Goal: Information Seeking & Learning: Learn about a topic

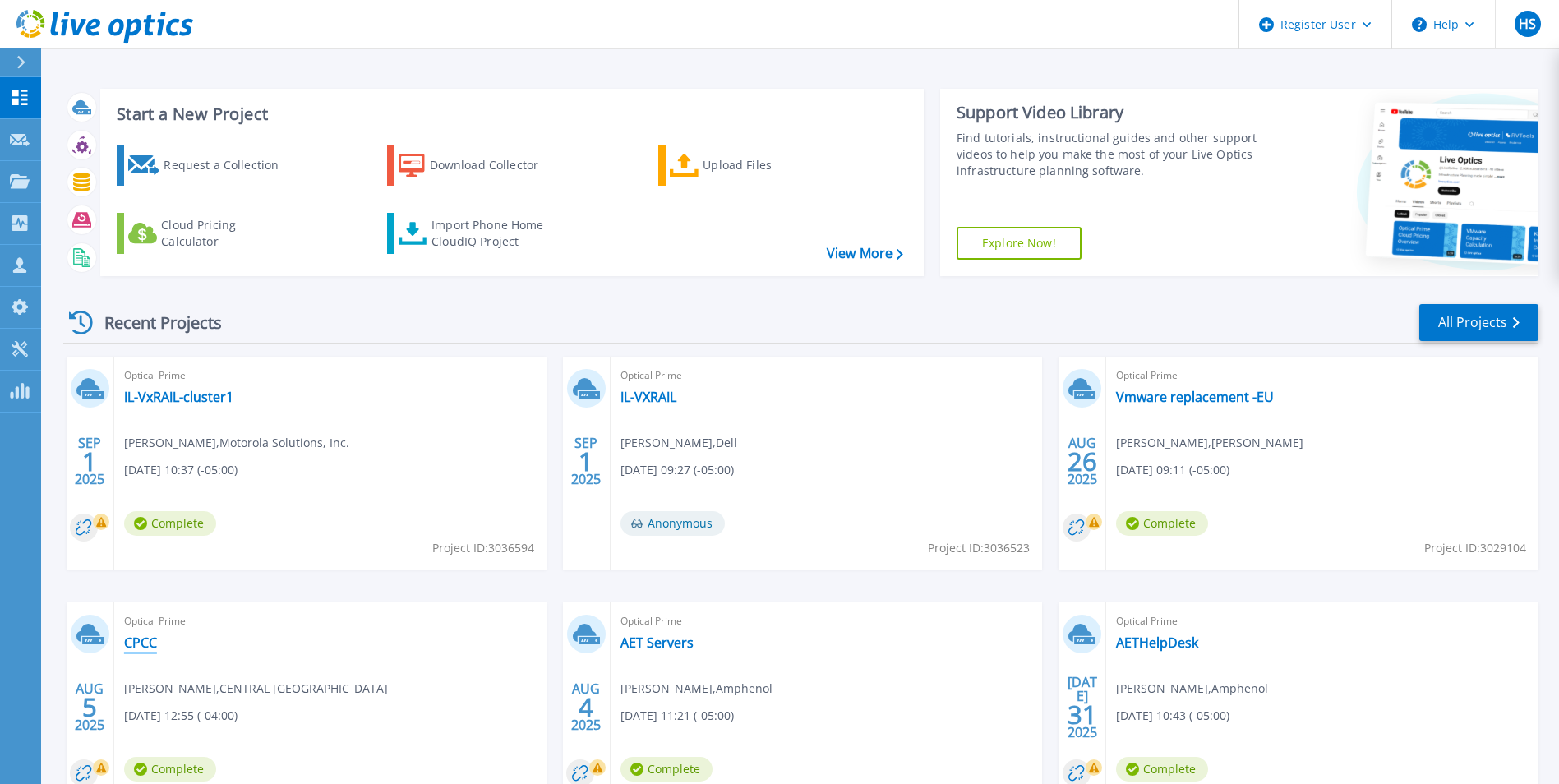
click at [152, 645] on link "CPCC" at bounding box center [141, 642] width 32 height 16
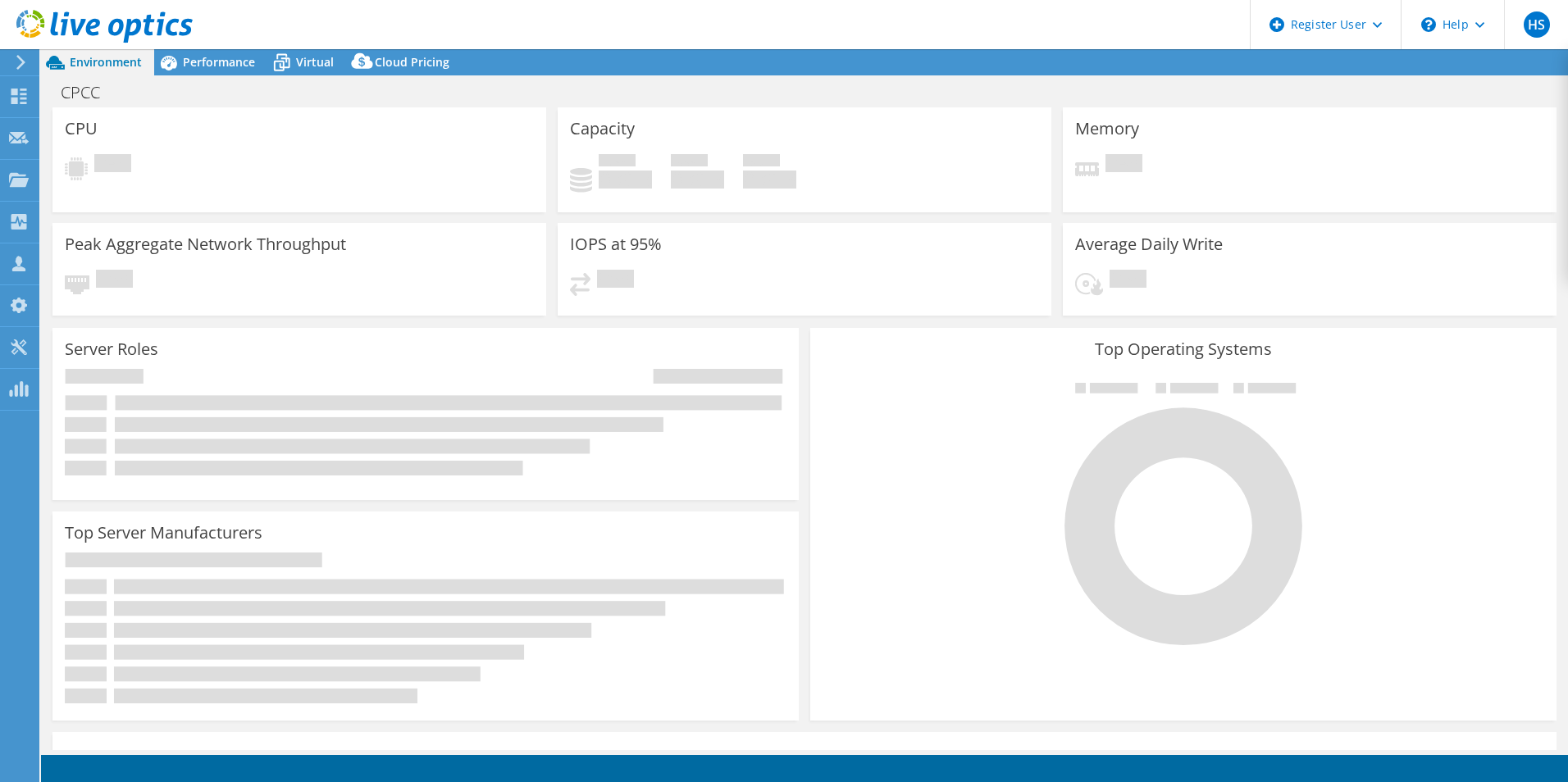
select select "USD"
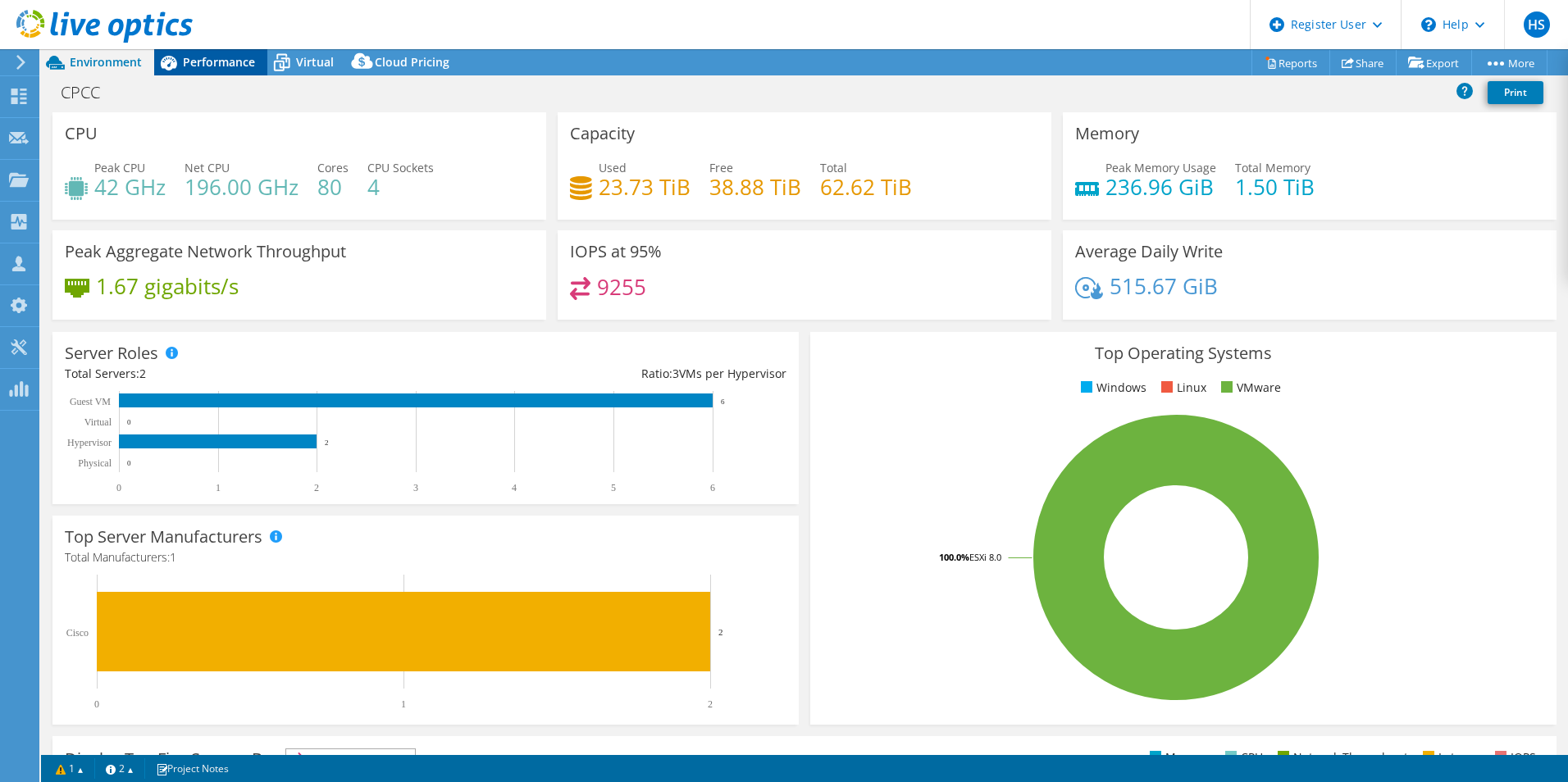
click at [211, 63] on span "Performance" at bounding box center [219, 61] width 72 height 15
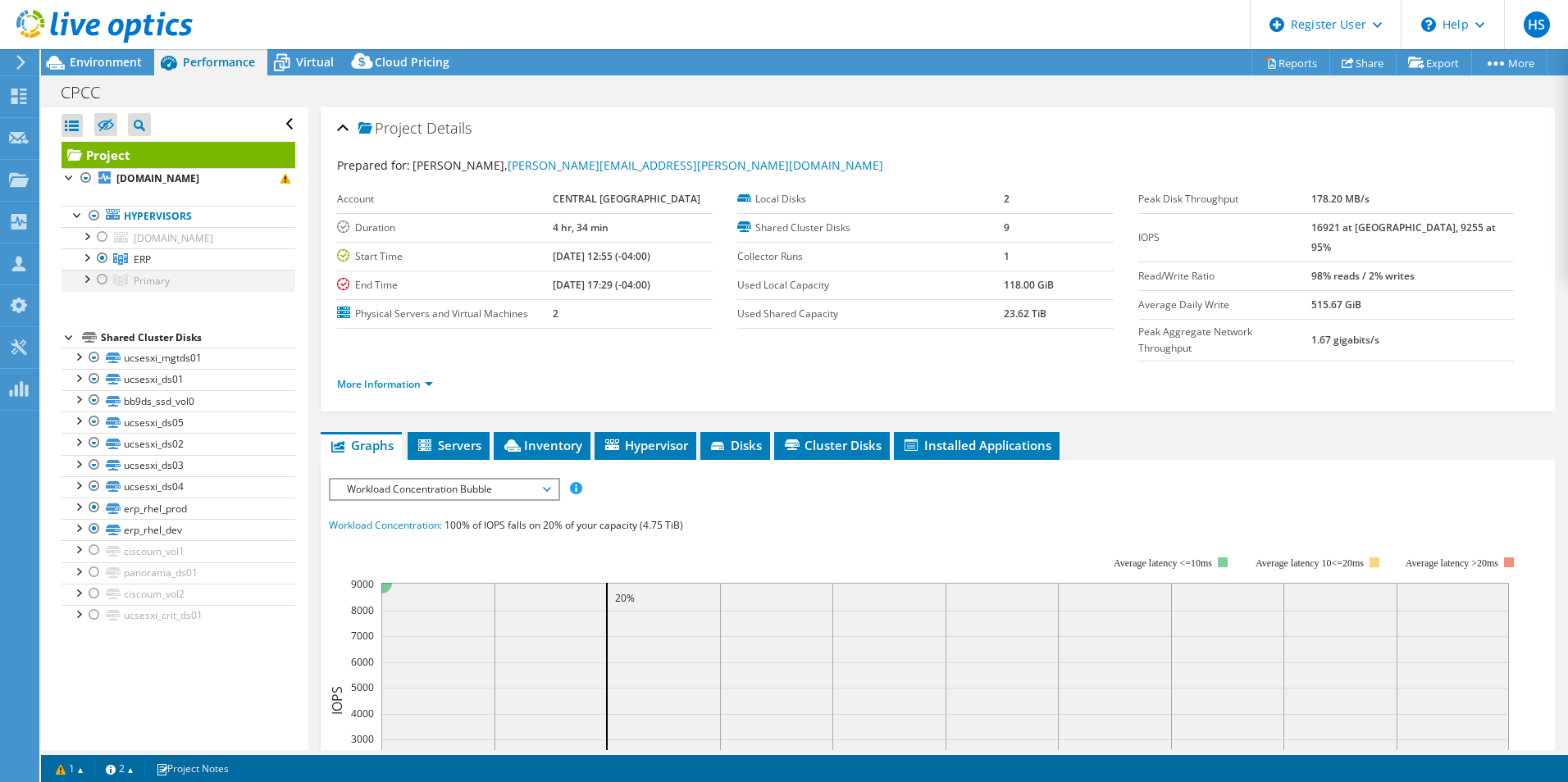
click at [103, 283] on div at bounding box center [103, 280] width 16 height 20
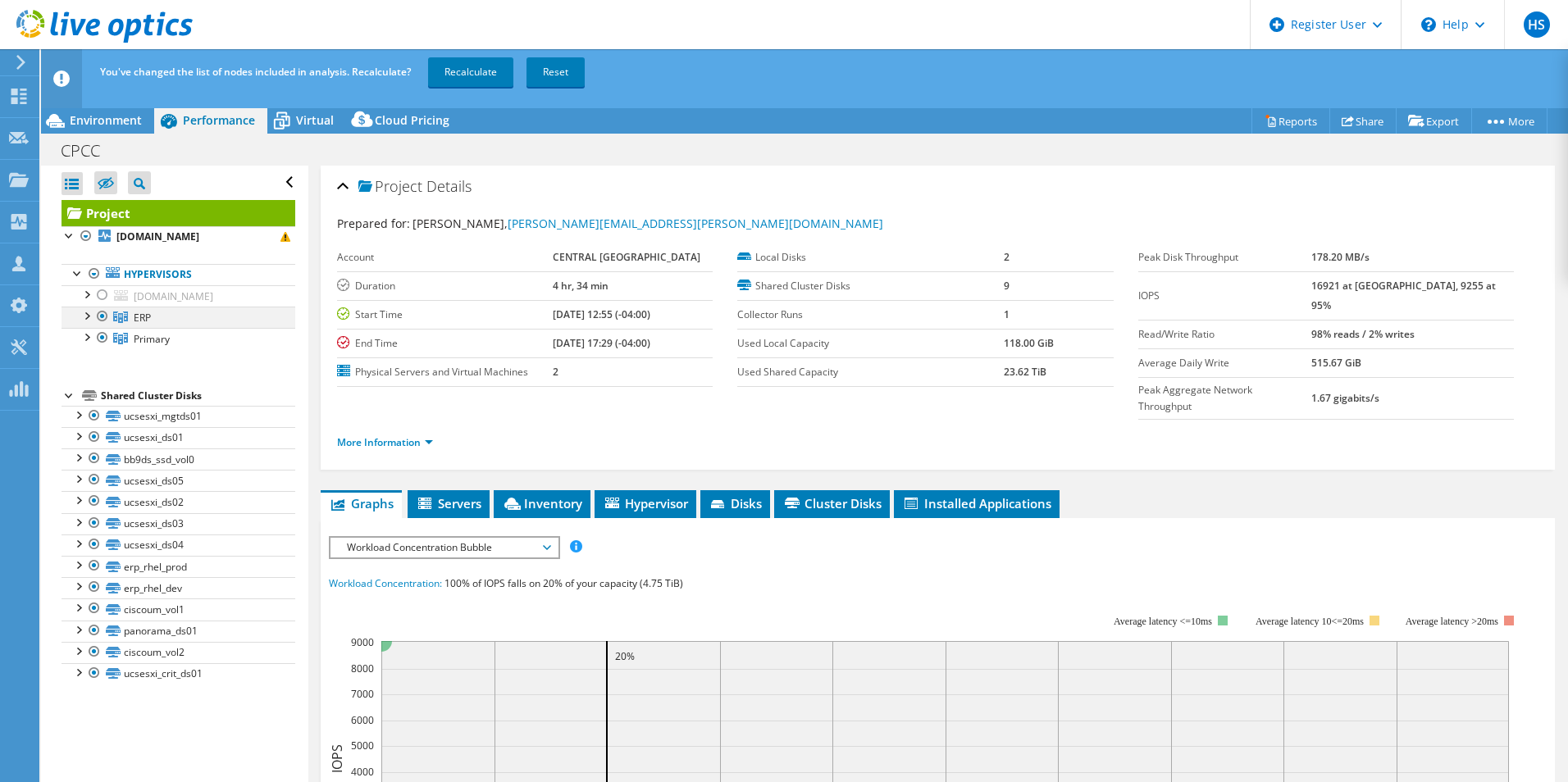
click at [99, 316] on div at bounding box center [103, 317] width 16 height 20
click at [455, 67] on link "Recalculate" at bounding box center [471, 72] width 86 height 30
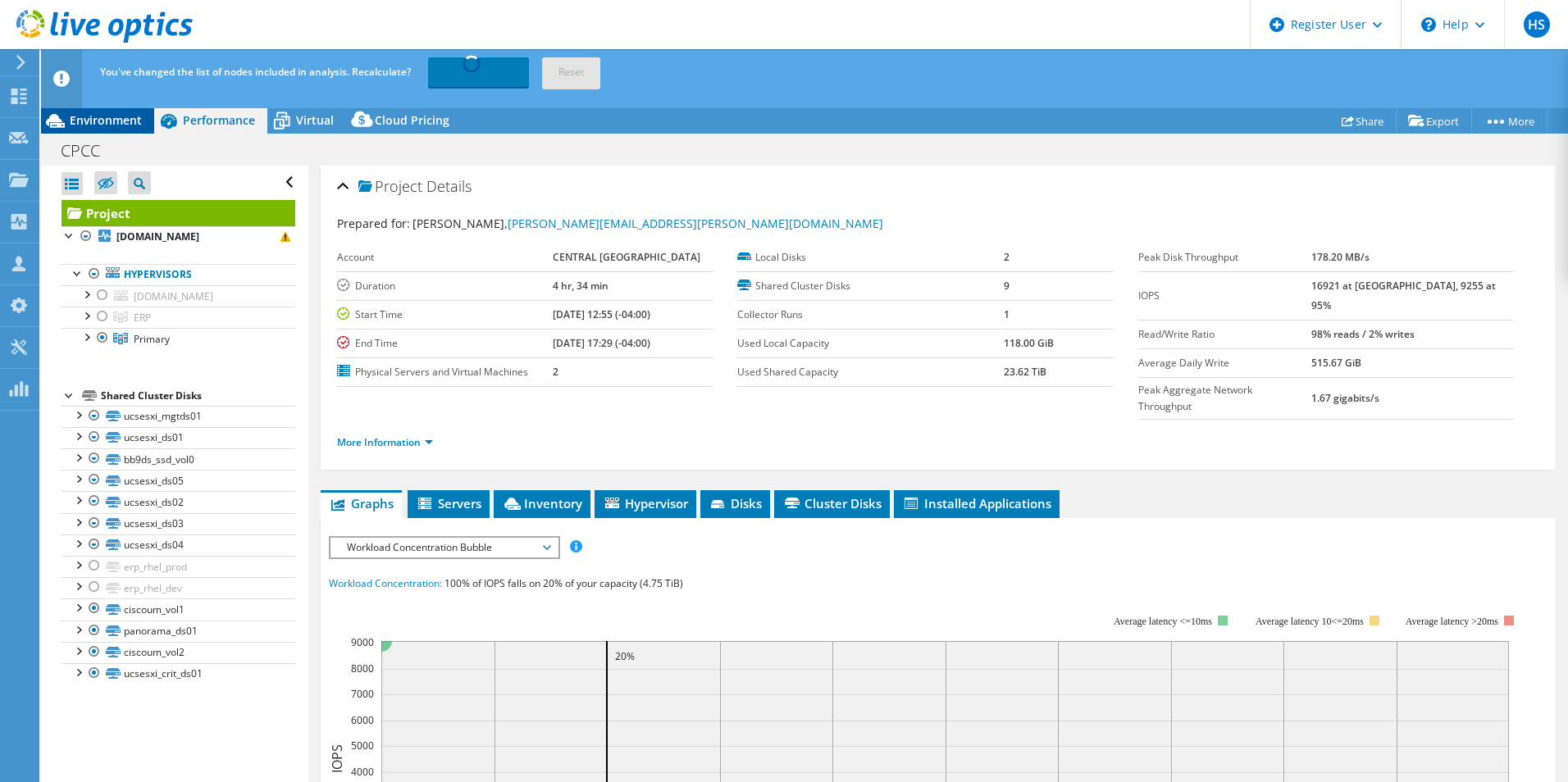
click at [115, 116] on span "Environment" at bounding box center [105, 120] width 72 height 15
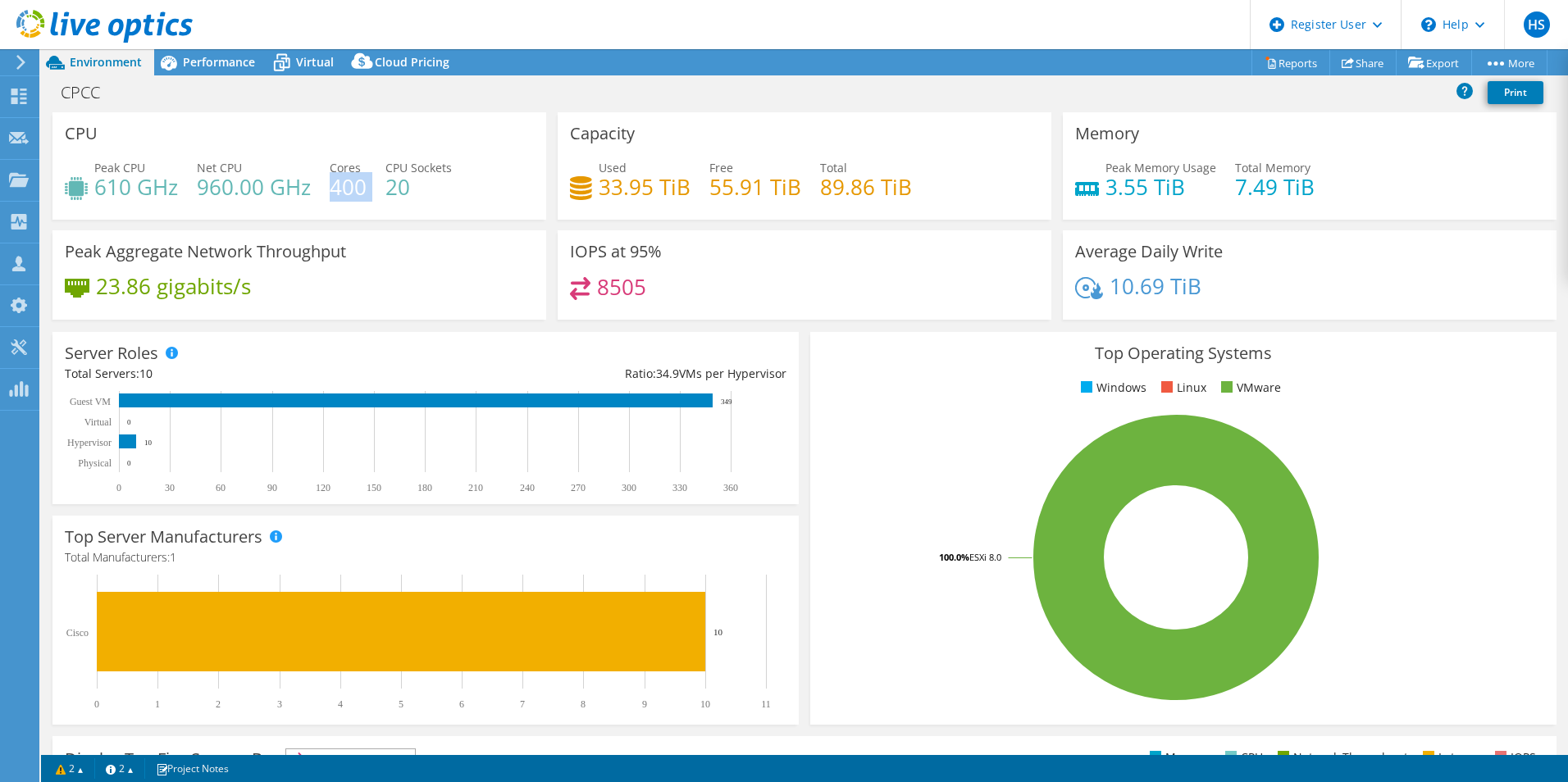
drag, startPoint x: 333, startPoint y: 193, endPoint x: 381, endPoint y: 195, distance: 48.0
click at [381, 195] on div "Peak CPU 610 GHz Net CPU 960.00 GHz Cores 400 CPU Sockets 20" at bounding box center [299, 185] width 469 height 53
drag, startPoint x: 381, startPoint y: 195, endPoint x: 402, endPoint y: 199, distance: 21.4
click at [402, 196] on h4 "20" at bounding box center [419, 187] width 67 height 18
click at [408, 196] on h4 "20" at bounding box center [419, 187] width 67 height 18
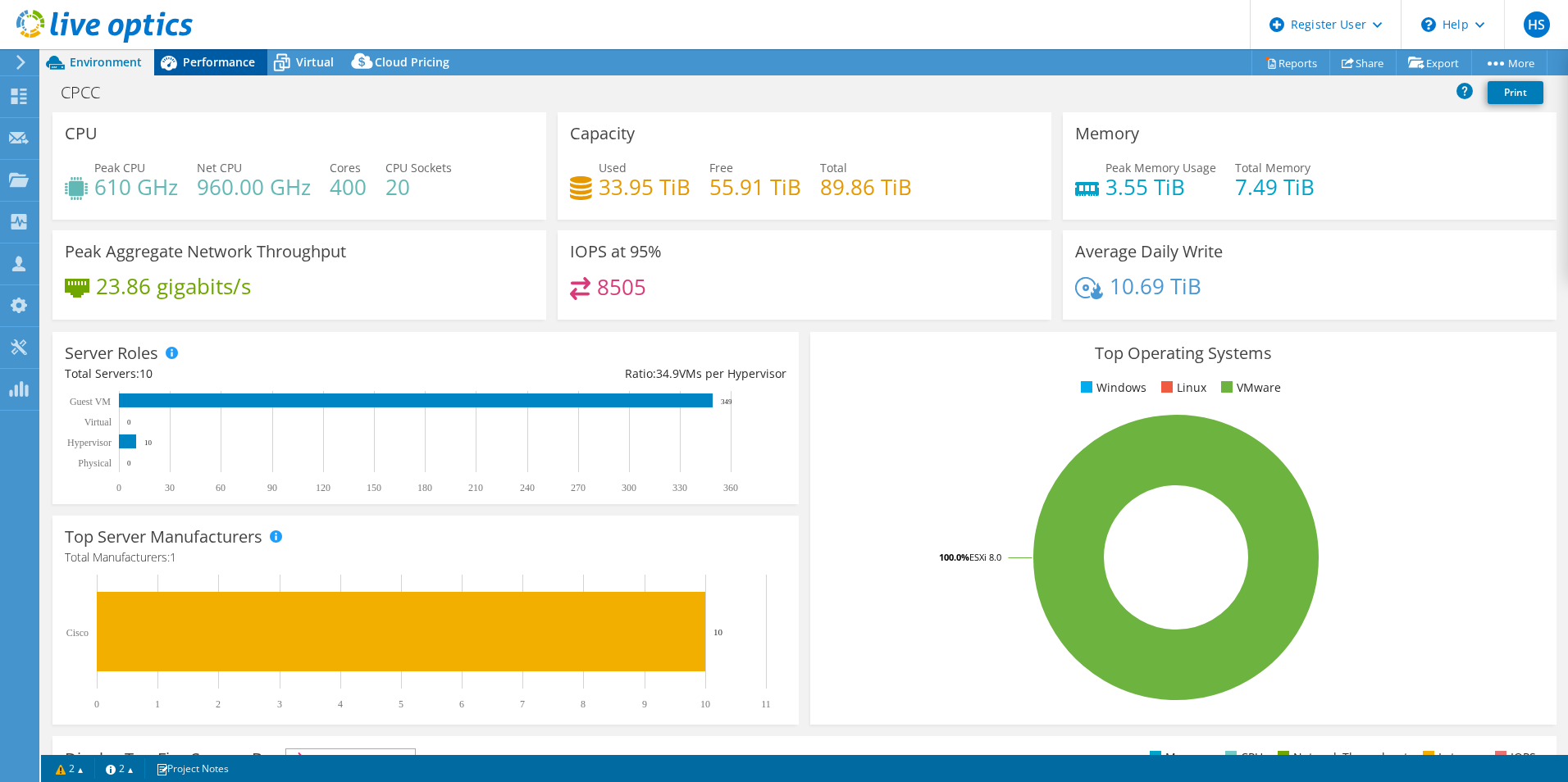
click at [196, 59] on span "Performance" at bounding box center [219, 61] width 72 height 15
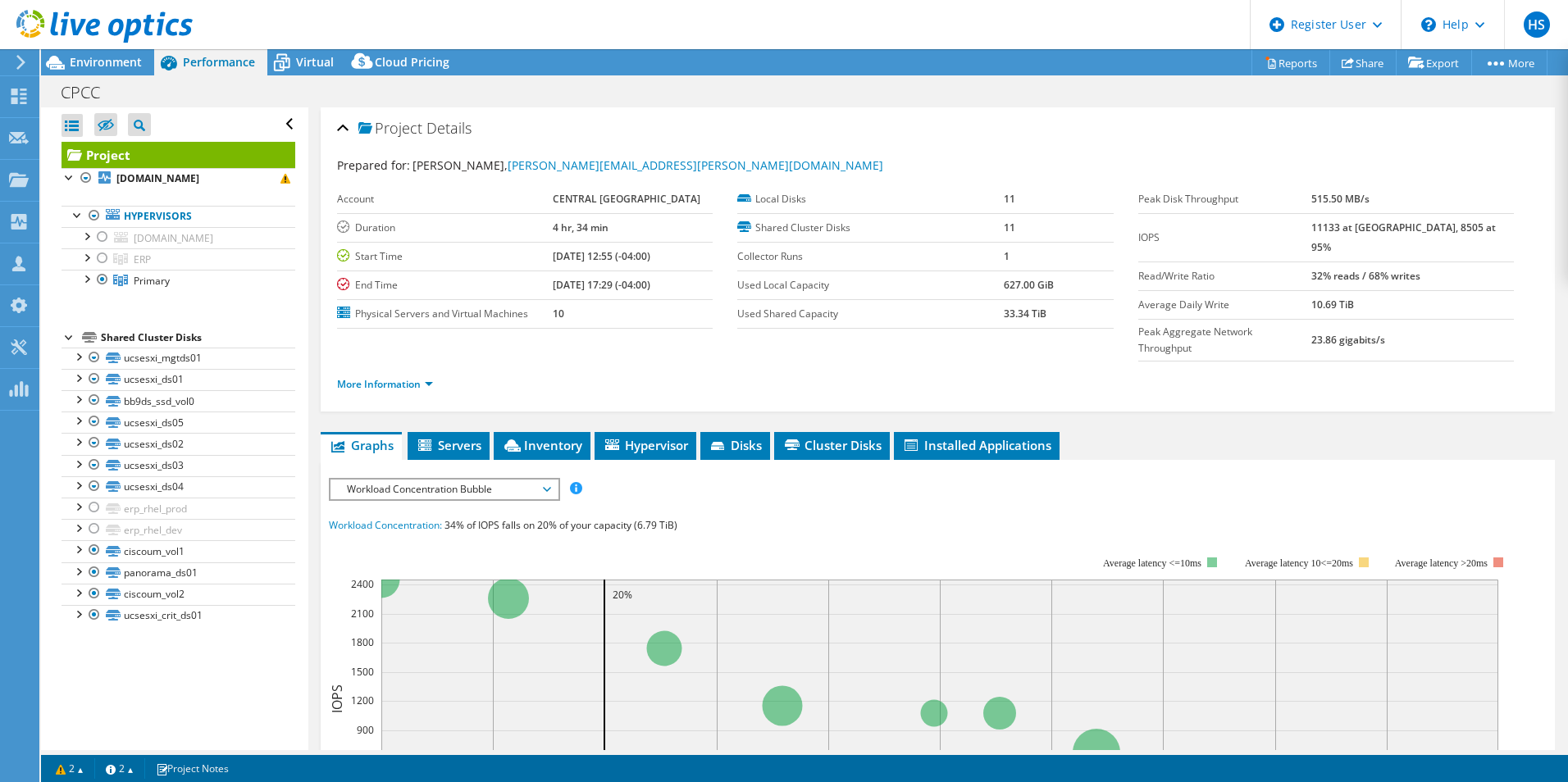
click at [410, 490] on span "Workload Concentration Bubble" at bounding box center [444, 490] width 211 height 20
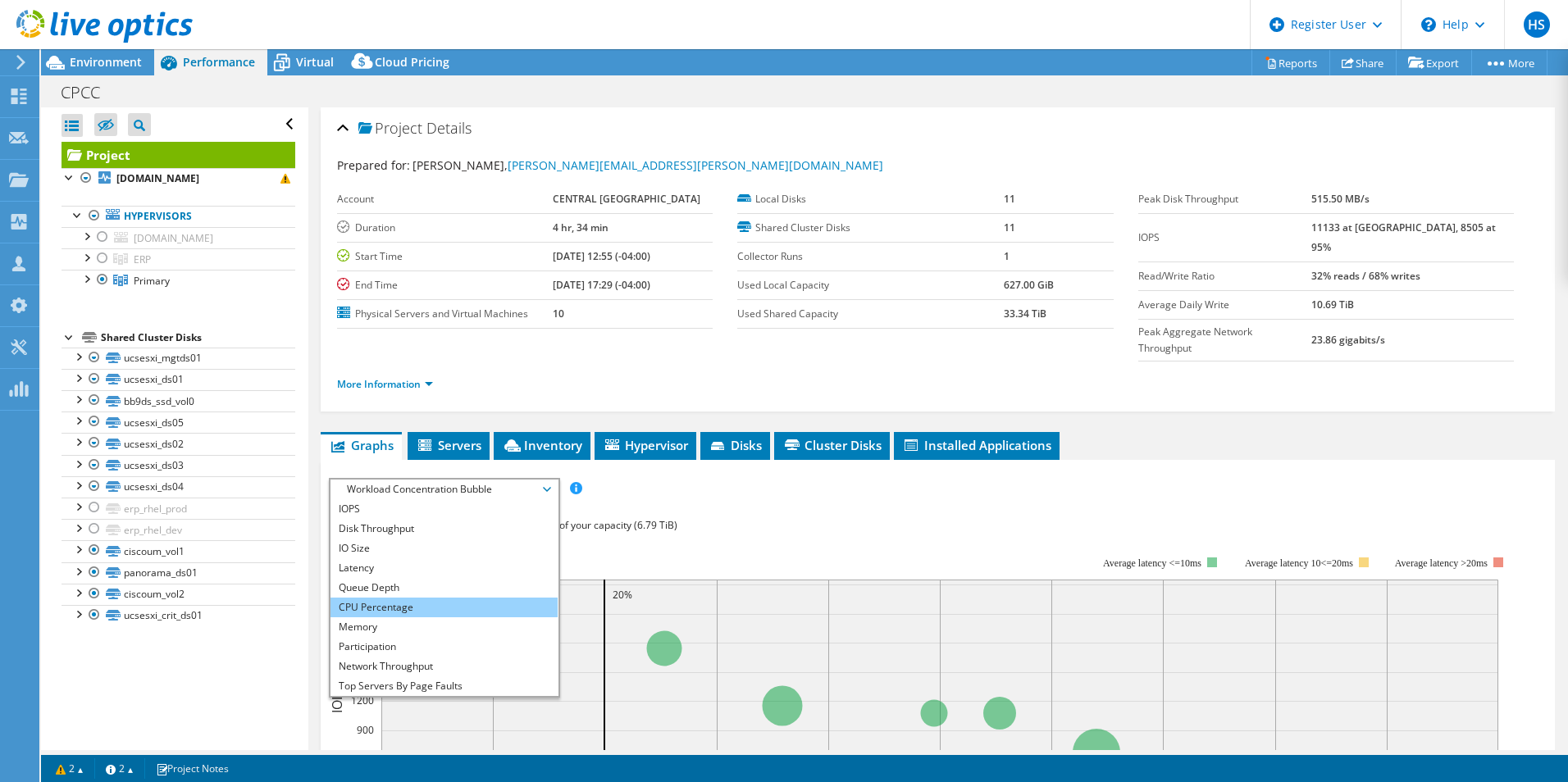
click at [428, 604] on li "CPU Percentage" at bounding box center [444, 607] width 227 height 20
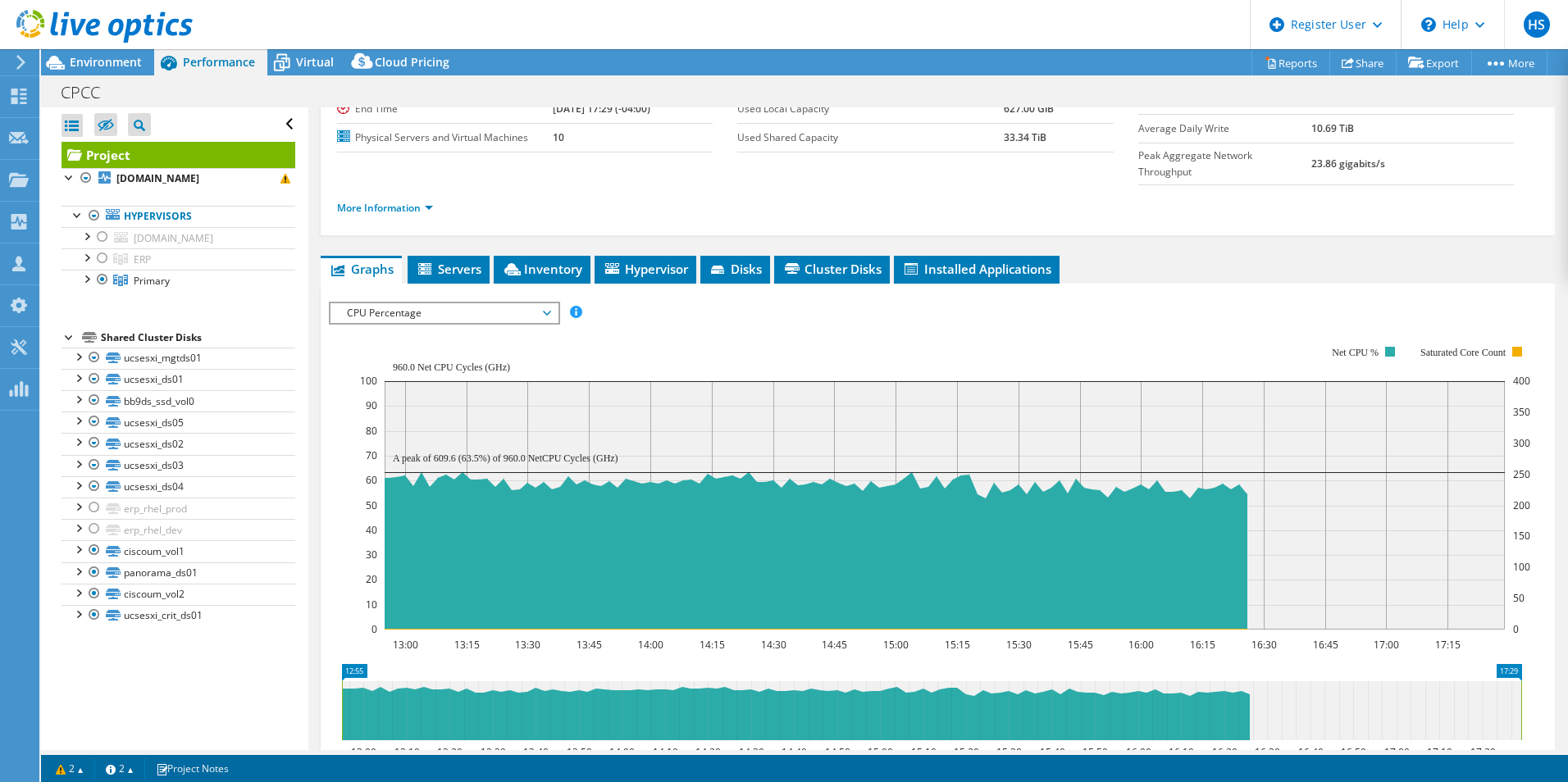
scroll to position [246, 0]
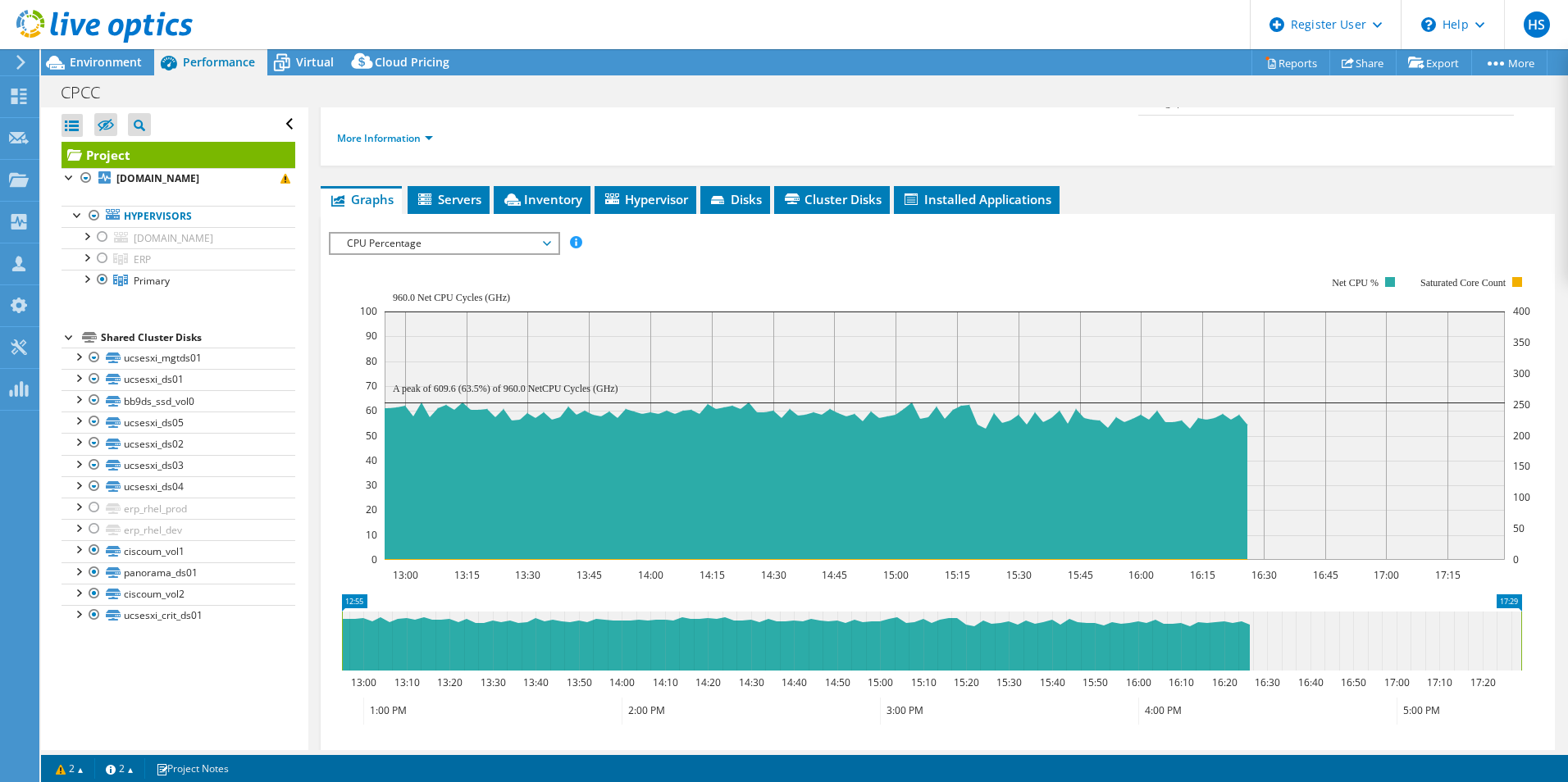
click at [536, 246] on span "CPU Percentage" at bounding box center [444, 244] width 211 height 20
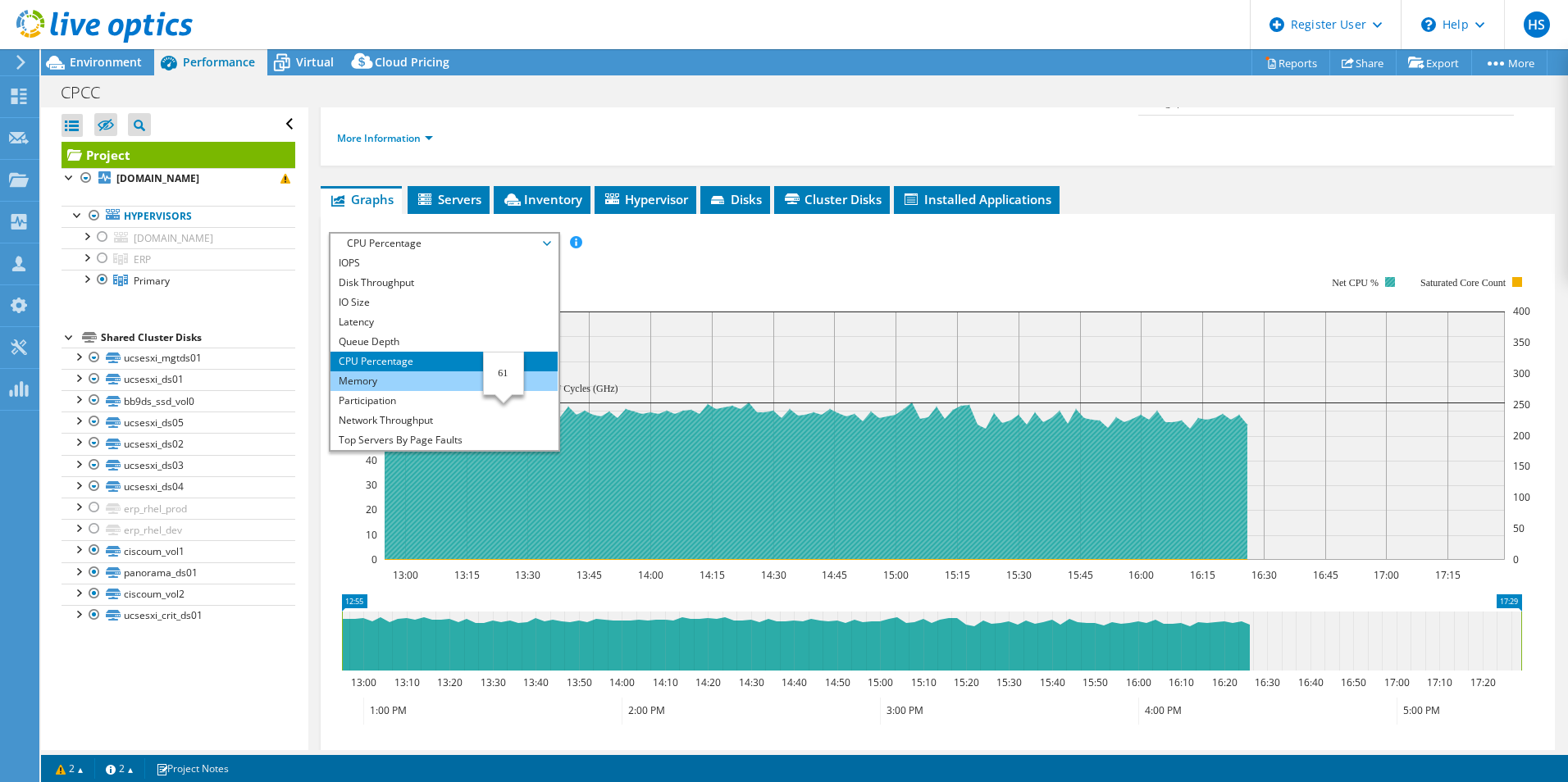
click at [421, 382] on li "Memory" at bounding box center [444, 382] width 227 height 20
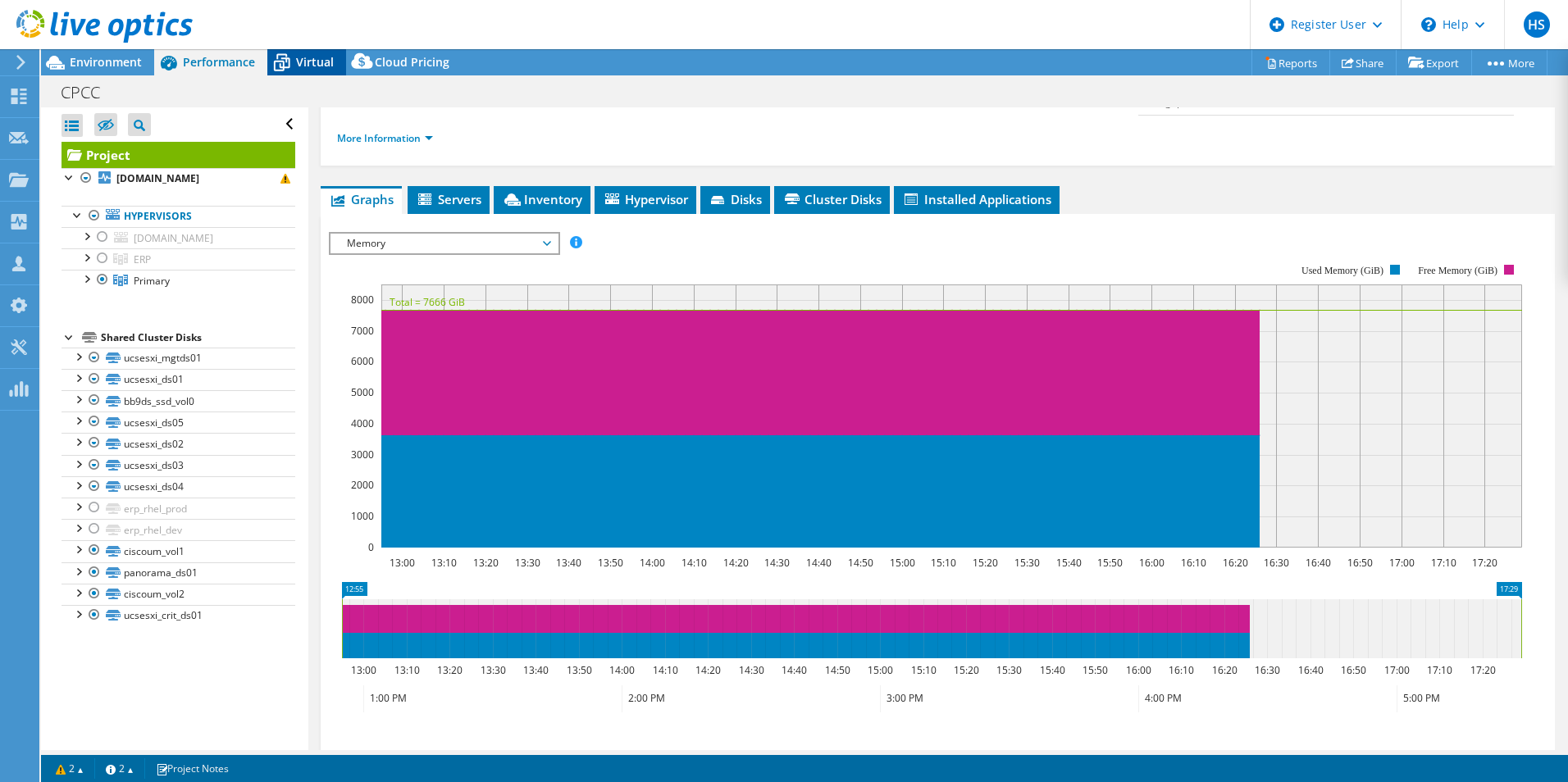
click at [317, 54] on span "Virtual" at bounding box center [315, 61] width 38 height 15
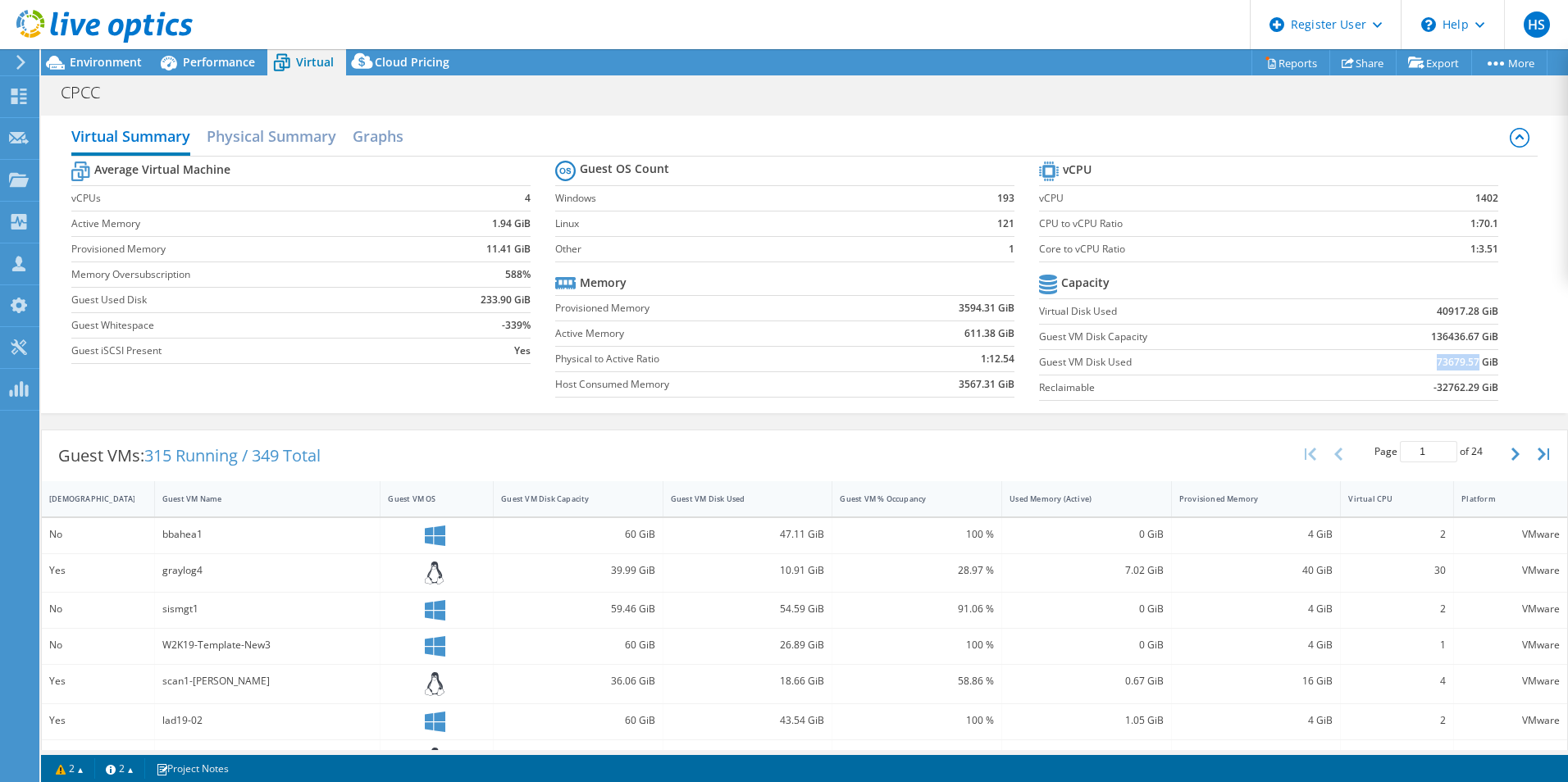
drag, startPoint x: 1419, startPoint y: 361, endPoint x: 1468, endPoint y: 365, distance: 49.2
click at [1468, 365] on td "73679.57 GiB" at bounding box center [1414, 362] width 168 height 25
drag, startPoint x: 1468, startPoint y: 365, endPoint x: 1455, endPoint y: 310, distance: 56.5
click at [1455, 310] on td "40917.28 GiB" at bounding box center [1414, 311] width 168 height 25
drag, startPoint x: 1455, startPoint y: 310, endPoint x: 1464, endPoint y: 330, distance: 21.9
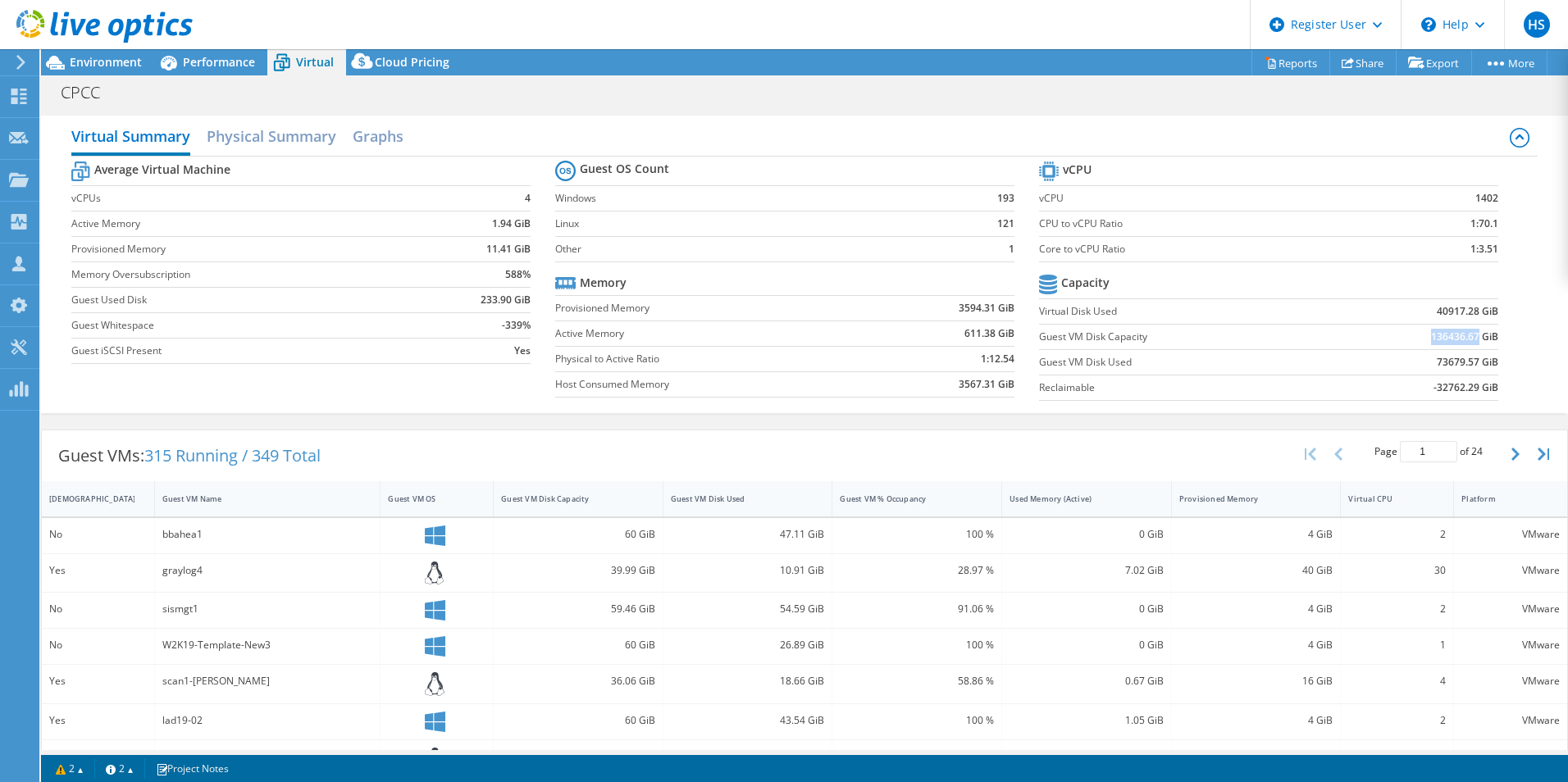
click at [1464, 330] on td "136436.67 GiB" at bounding box center [1414, 337] width 168 height 25
drag, startPoint x: 1417, startPoint y: 310, endPoint x: 1443, endPoint y: 308, distance: 26.1
click at [1443, 308] on td "40917.28 GiB" at bounding box center [1414, 311] width 168 height 25
drag, startPoint x: 504, startPoint y: 347, endPoint x: 520, endPoint y: 343, distance: 16.5
click at [520, 343] on td "Yes" at bounding box center [475, 350] width 110 height 25
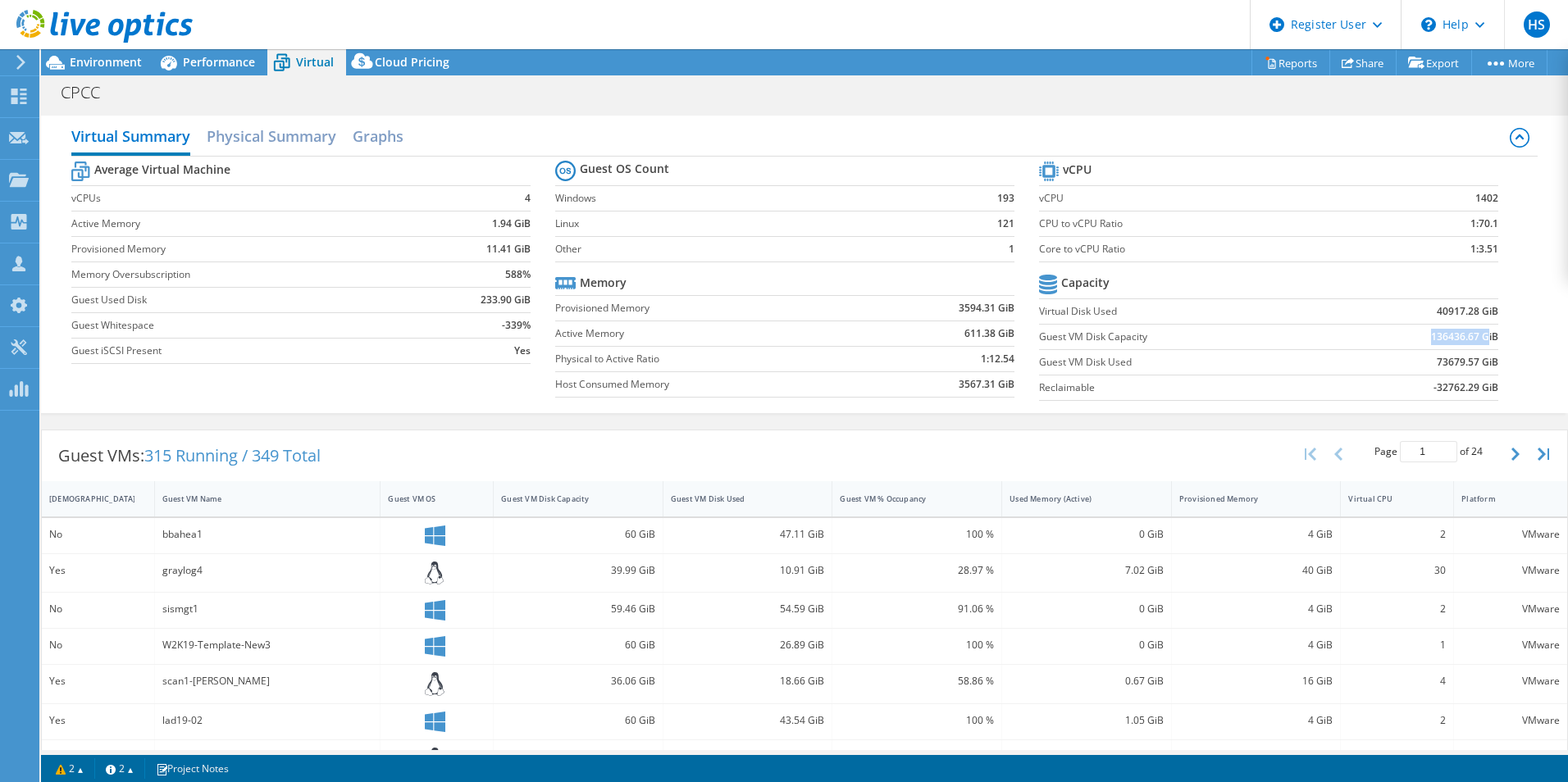
drag, startPoint x: 1419, startPoint y: 337, endPoint x: 1476, endPoint y: 335, distance: 57.0
click at [1476, 335] on b "136436.67 GiB" at bounding box center [1464, 337] width 68 height 16
click at [234, 60] on span "Performance" at bounding box center [219, 61] width 72 height 15
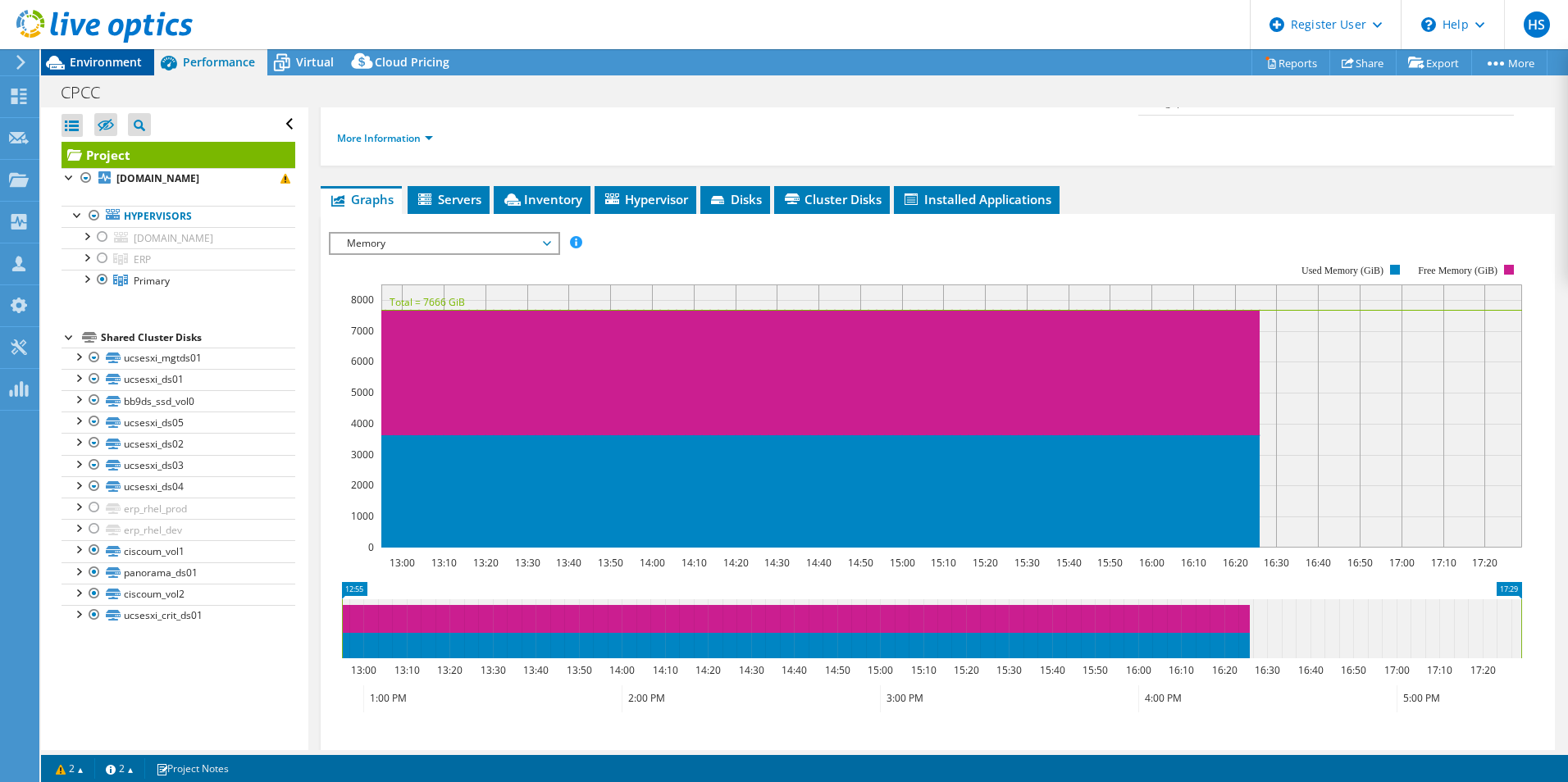
click at [105, 69] on span "Environment" at bounding box center [105, 61] width 72 height 15
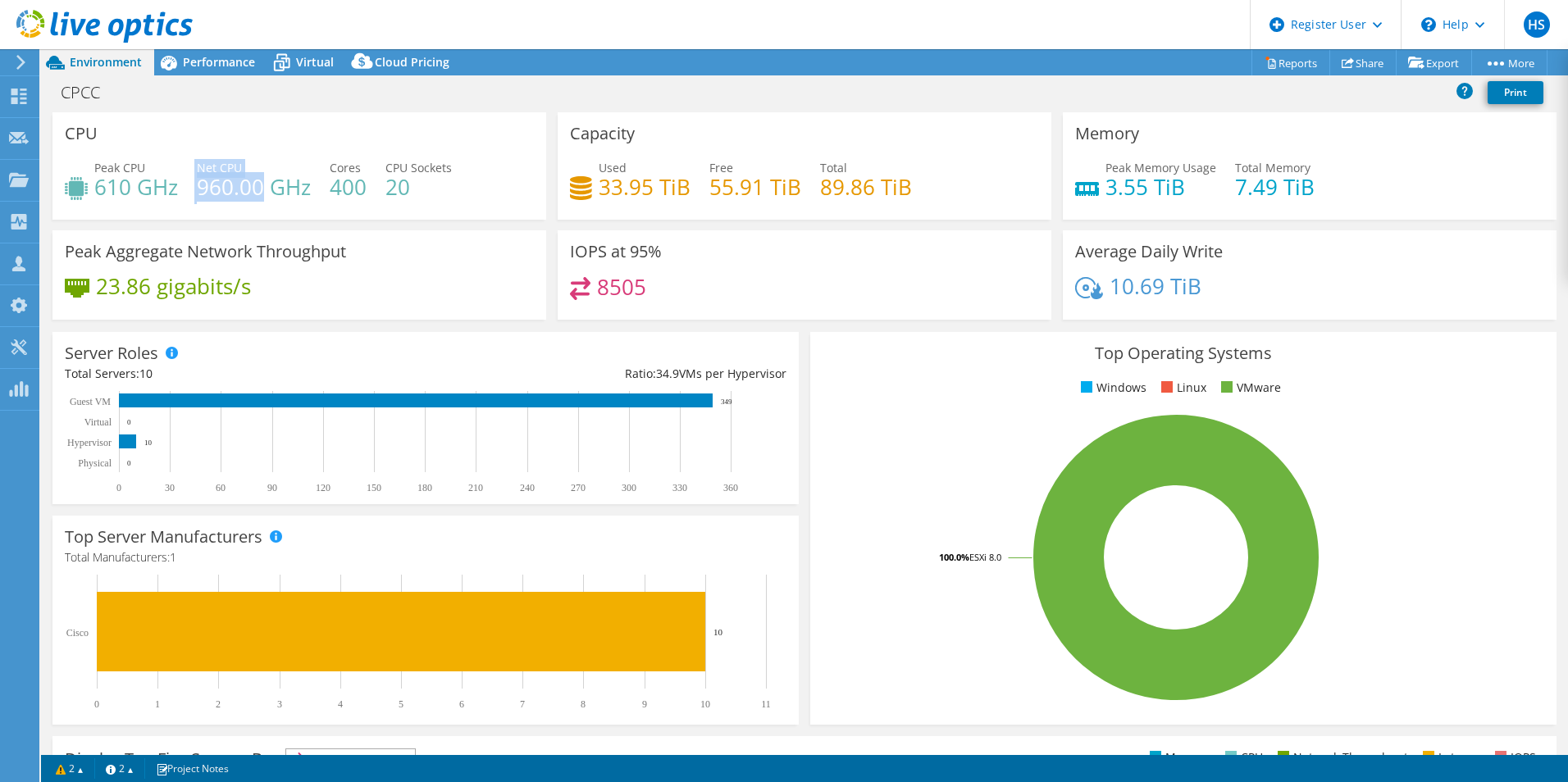
drag, startPoint x: 187, startPoint y: 187, endPoint x: 260, endPoint y: 187, distance: 73.0
click at [260, 187] on div "Peak CPU 610 GHz Net CPU 960.00 GHz Cores 400 CPU Sockets 20" at bounding box center [299, 185] width 469 height 53
drag, startPoint x: 257, startPoint y: 188, endPoint x: 121, endPoint y: 189, distance: 136.0
click at [121, 189] on h4 "610 GHz" at bounding box center [136, 187] width 84 height 18
drag, startPoint x: 99, startPoint y: 187, endPoint x: 176, endPoint y: 186, distance: 77.0
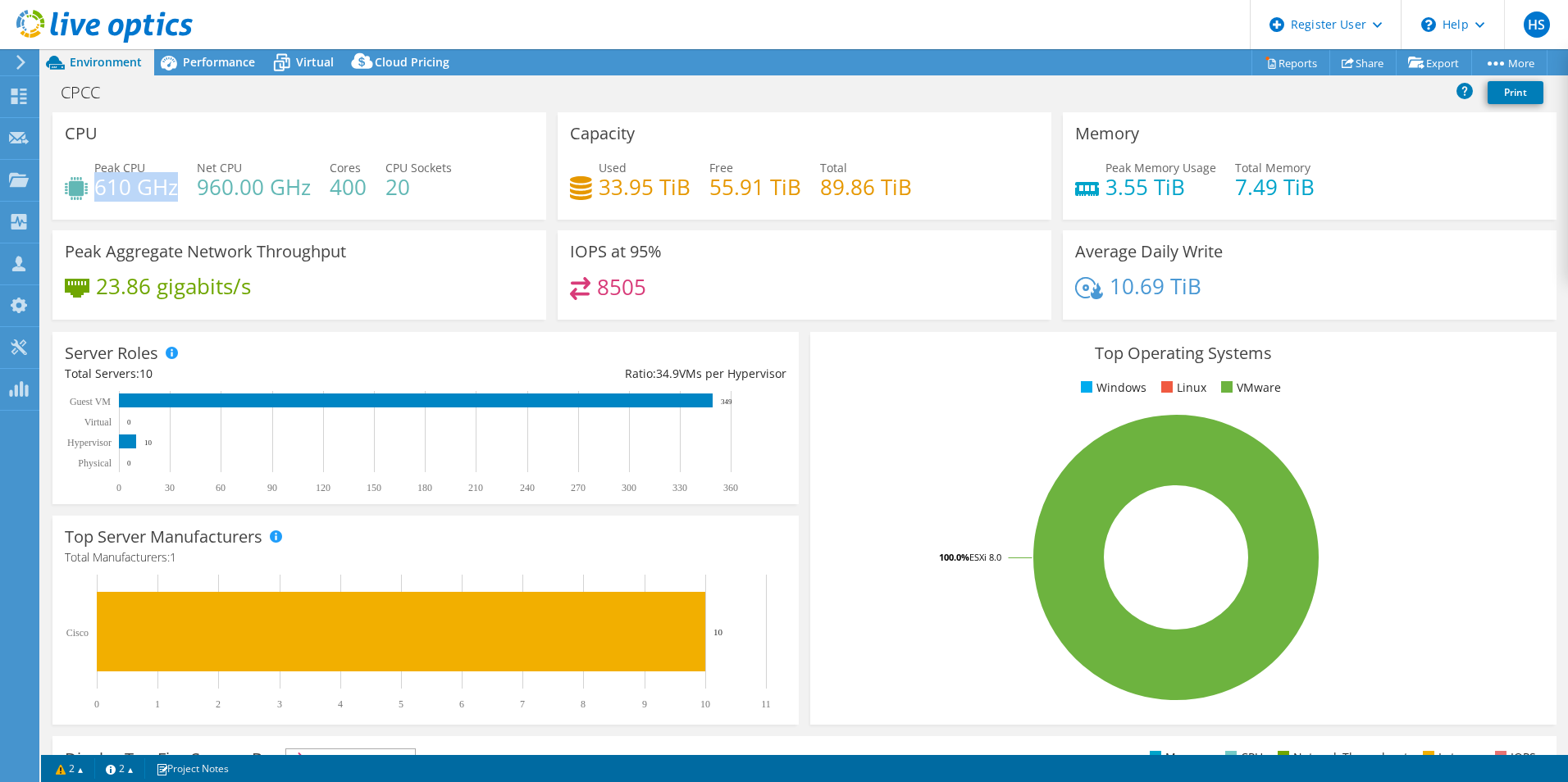
click at [176, 186] on h4 "610 GHz" at bounding box center [136, 187] width 84 height 18
